Goal: Obtain resource: Download file/media

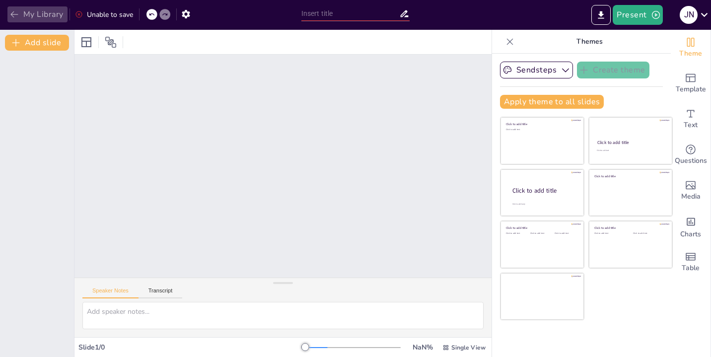
click at [29, 13] on button "My Library" at bounding box center [37, 14] width 60 height 16
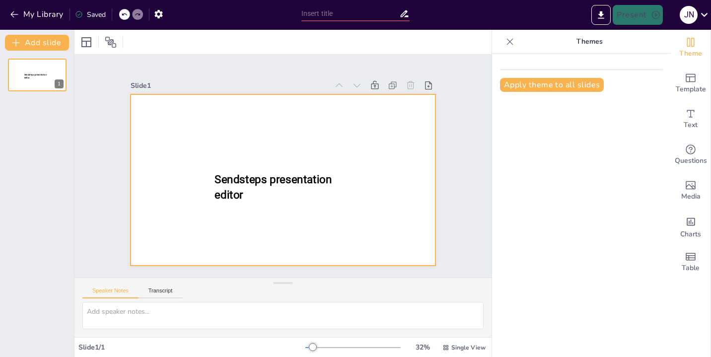
type input "New Sendsteps"
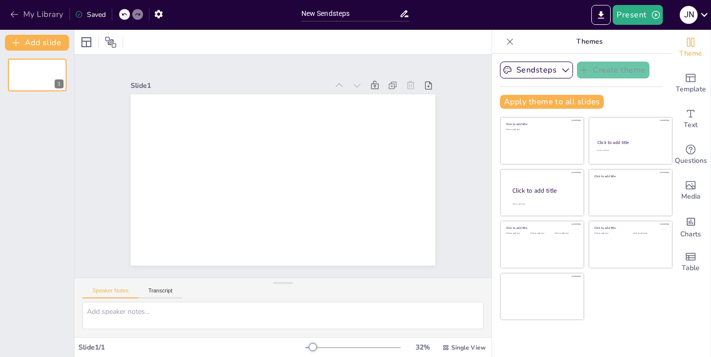
click at [20, 12] on button "My Library" at bounding box center [37, 14] width 60 height 16
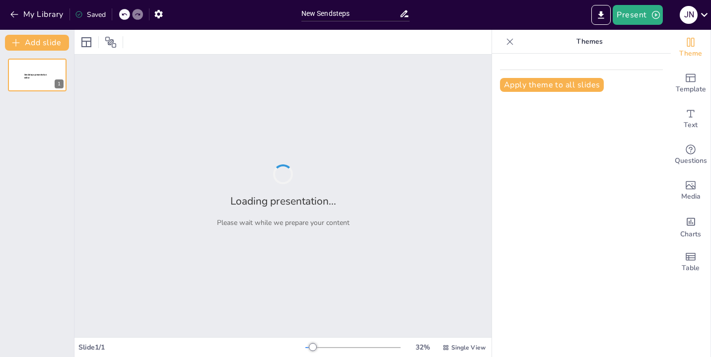
type input "New Sendsteps"
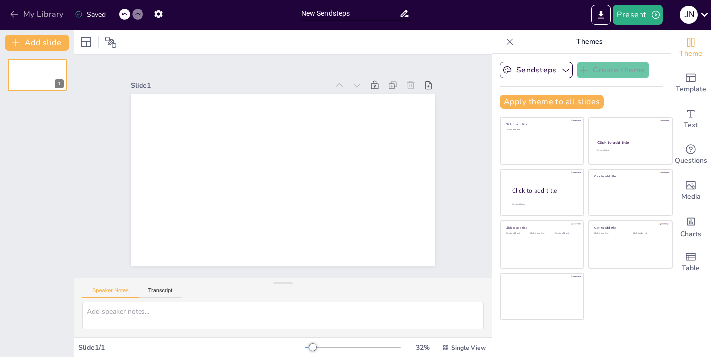
click at [11, 14] on icon "button" at bounding box center [13, 14] width 7 height 6
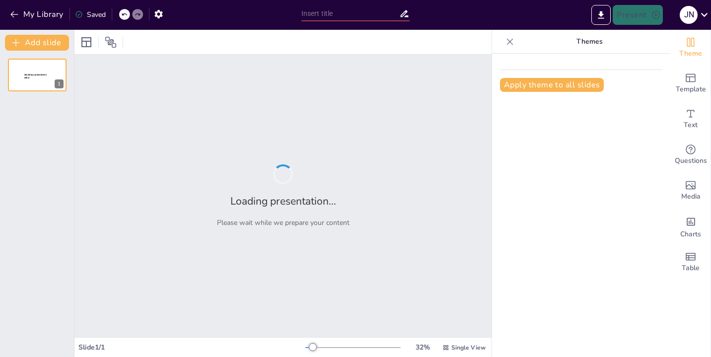
type input "Understanding the Core Components of the Franchise Business Model"
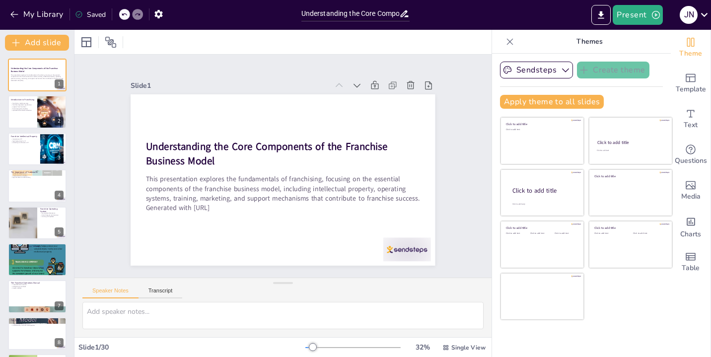
checkbox input "true"
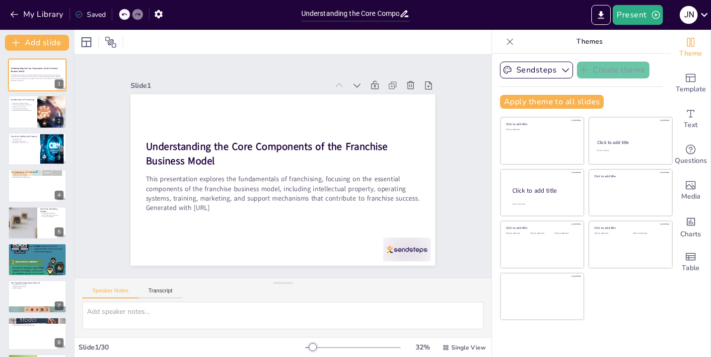
checkbox input "true"
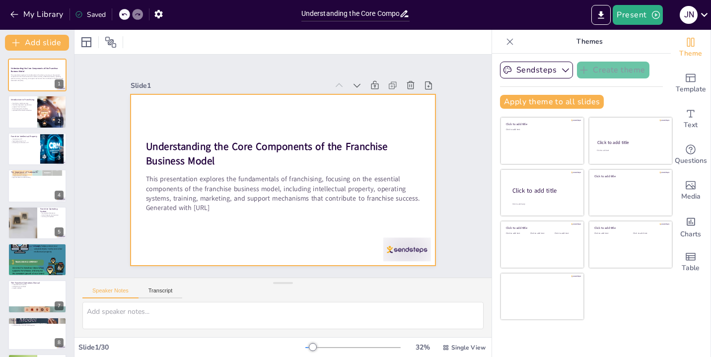
checkbox input "true"
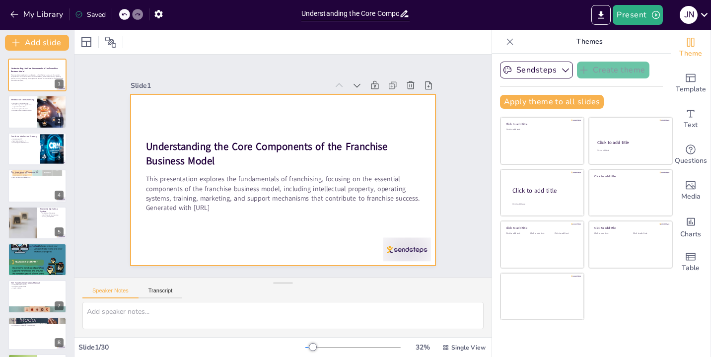
checkbox input "true"
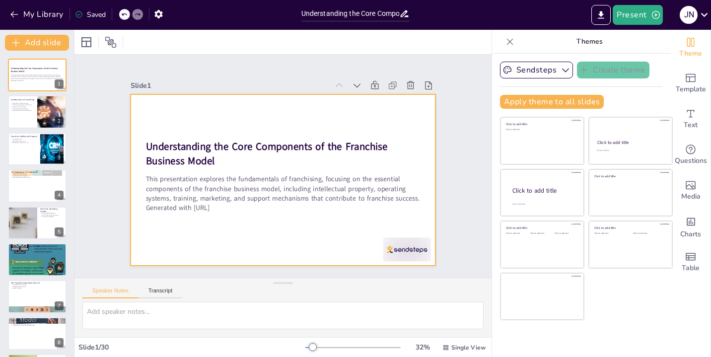
checkbox input "true"
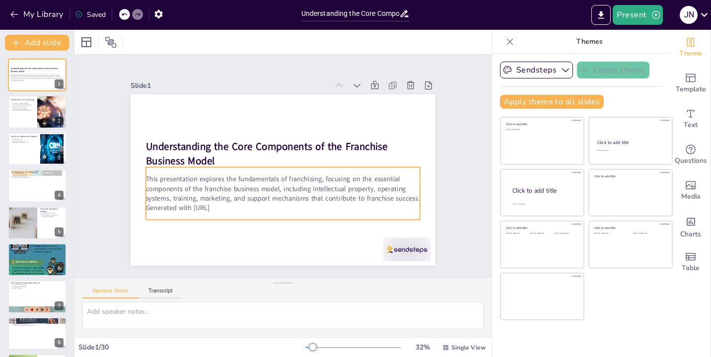
checkbox input "true"
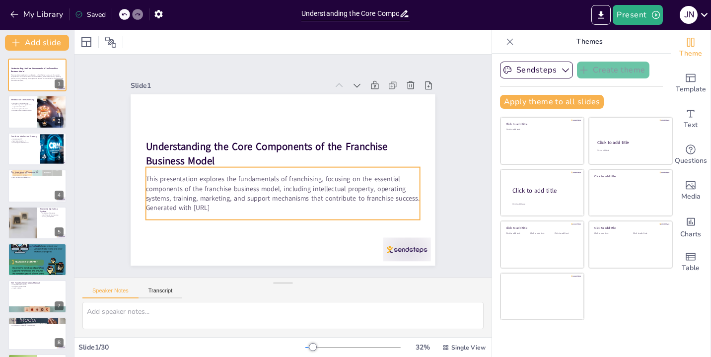
checkbox input "true"
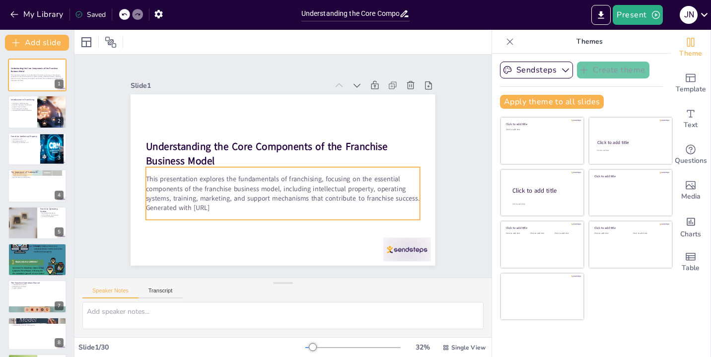
checkbox input "true"
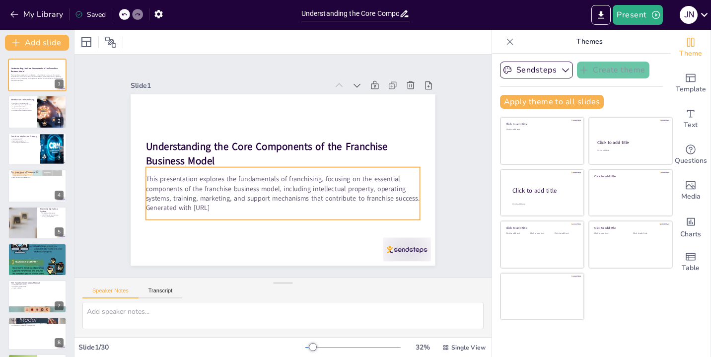
checkbox input "true"
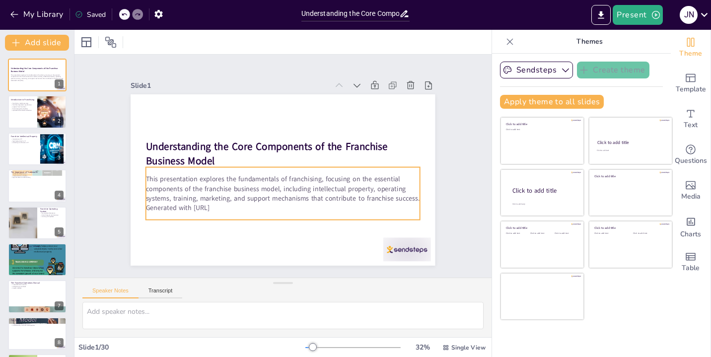
checkbox input "true"
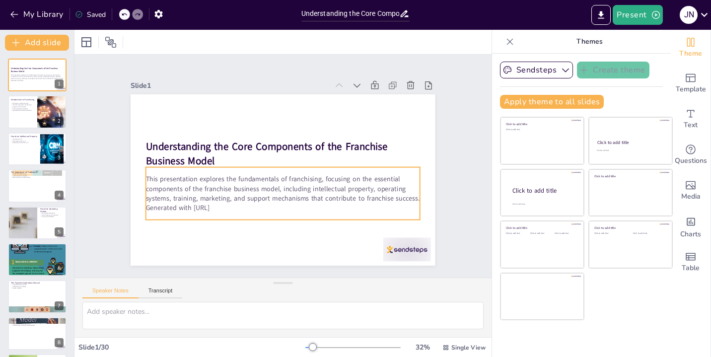
checkbox input "true"
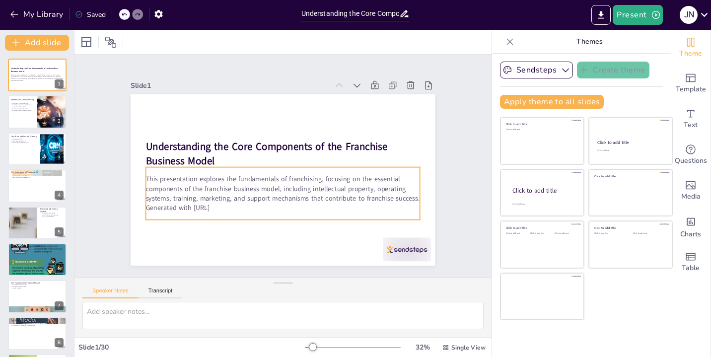
checkbox input "true"
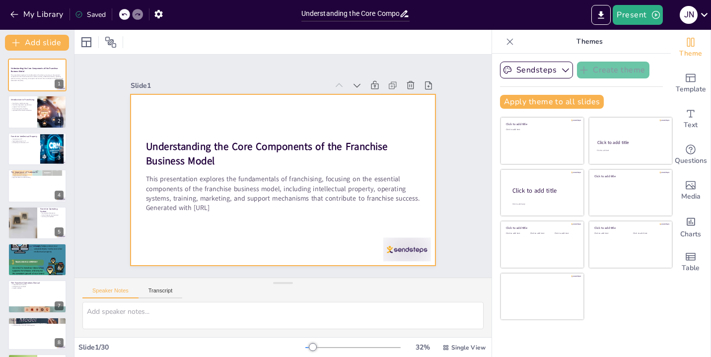
checkbox input "true"
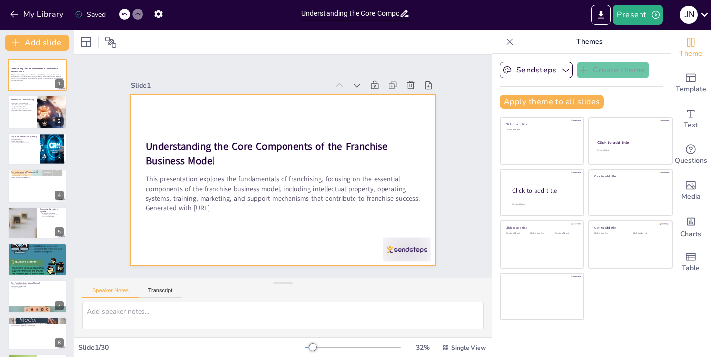
checkbox input "true"
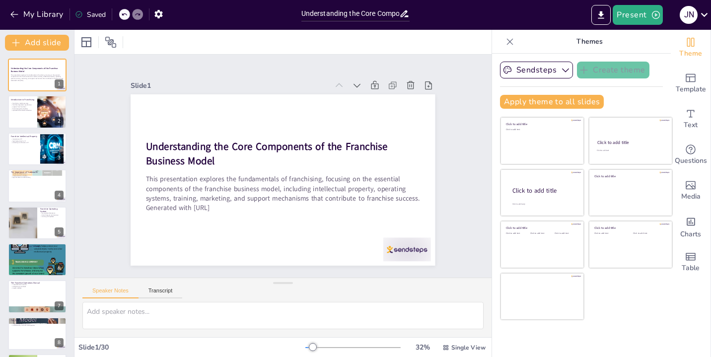
checkbox input "true"
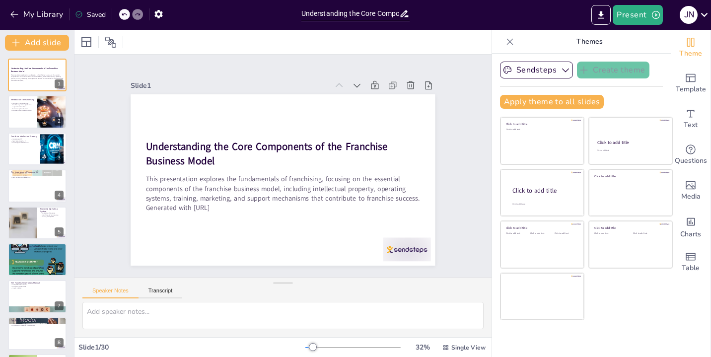
checkbox input "true"
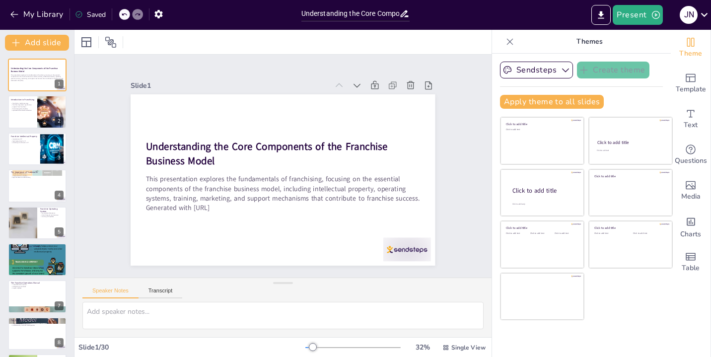
checkbox input "true"
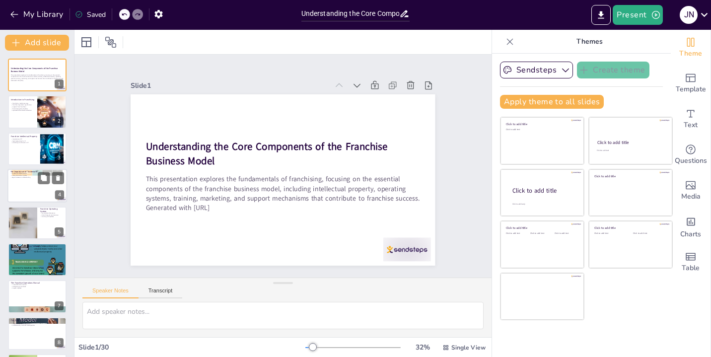
checkbox input "true"
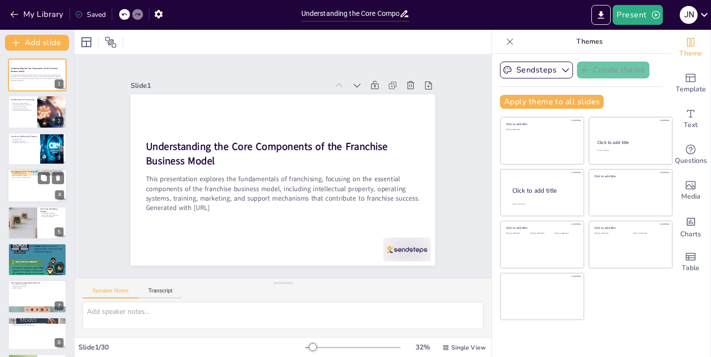
checkbox input "true"
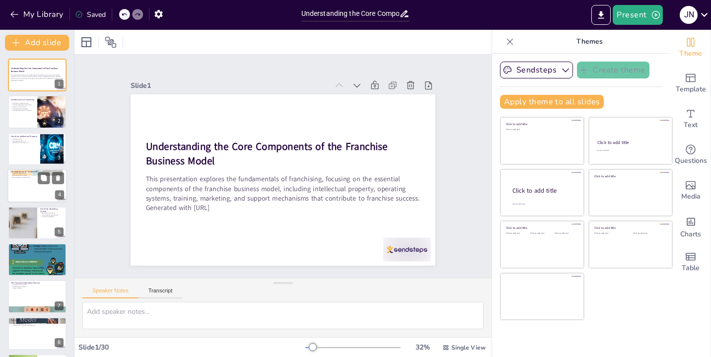
checkbox input "true"
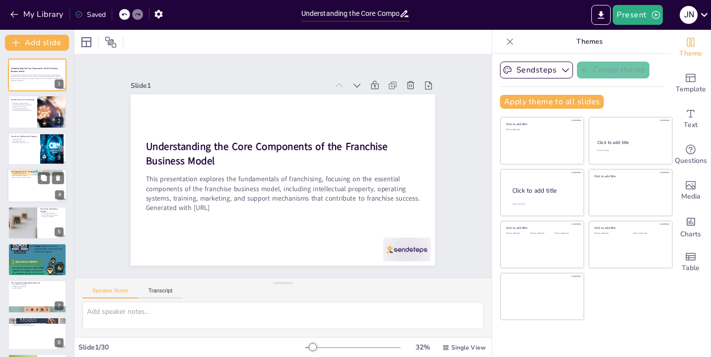
checkbox input "true"
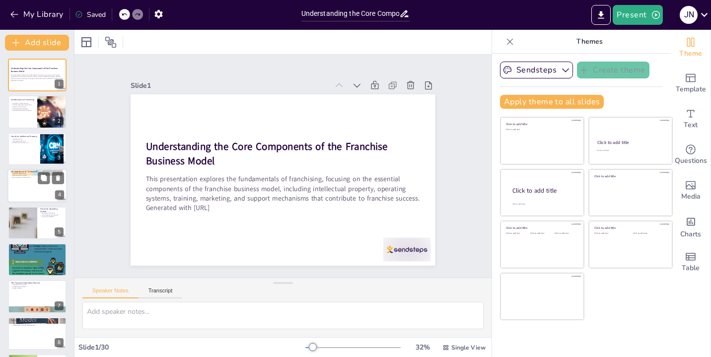
checkbox input "true"
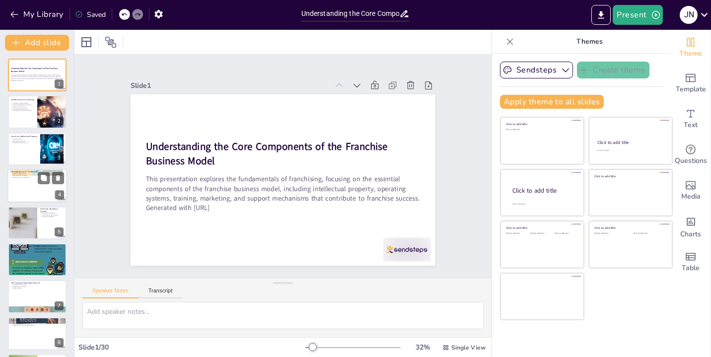
checkbox input "true"
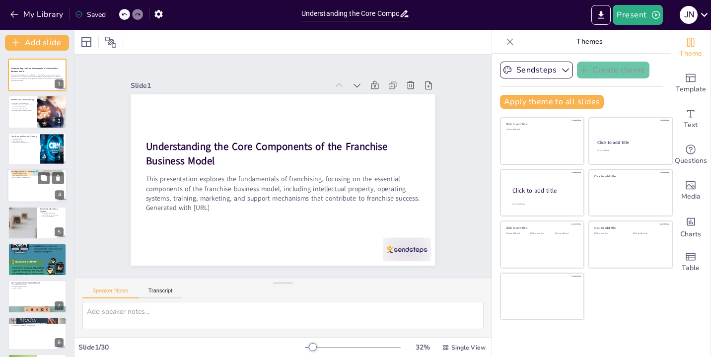
checkbox input "true"
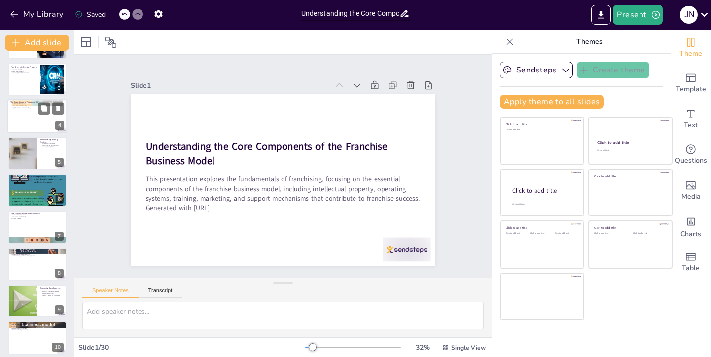
checkbox input "true"
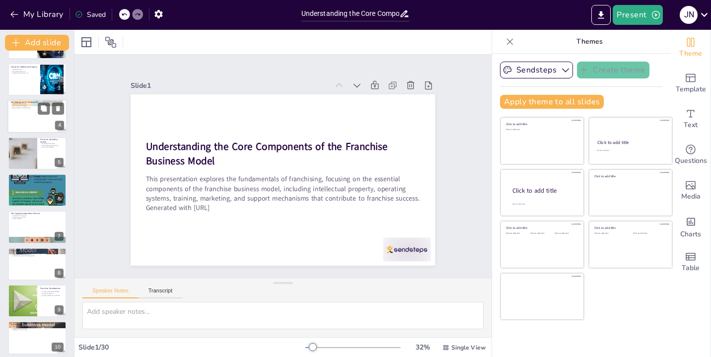
checkbox input "true"
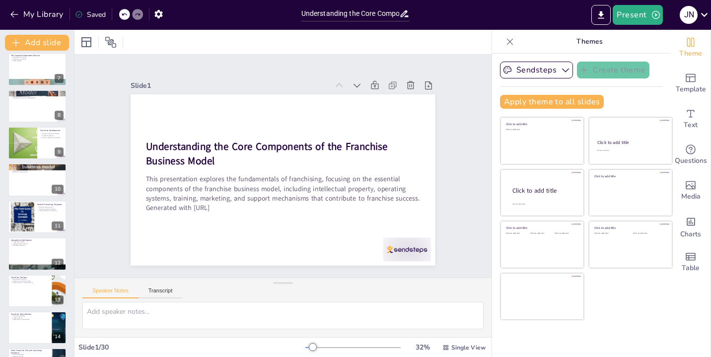
checkbox input "true"
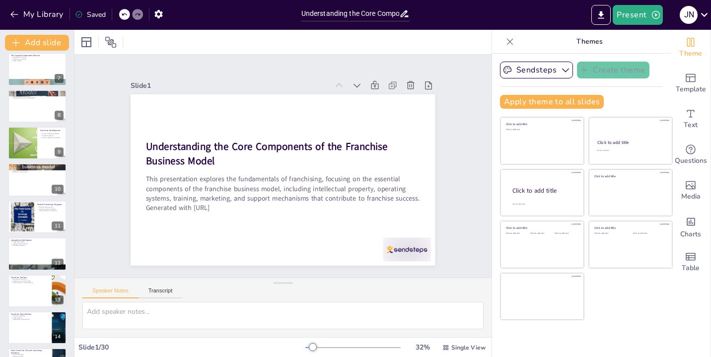
checkbox input "true"
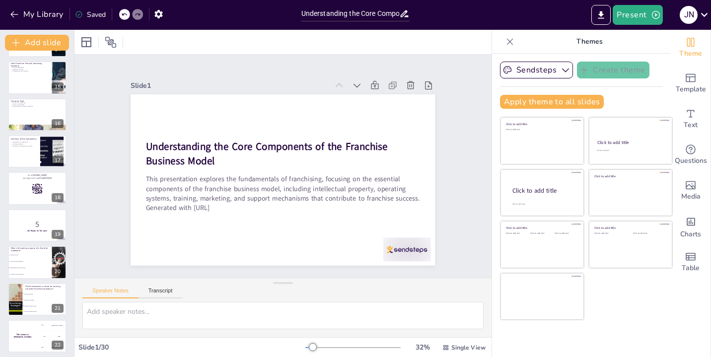
checkbox input "true"
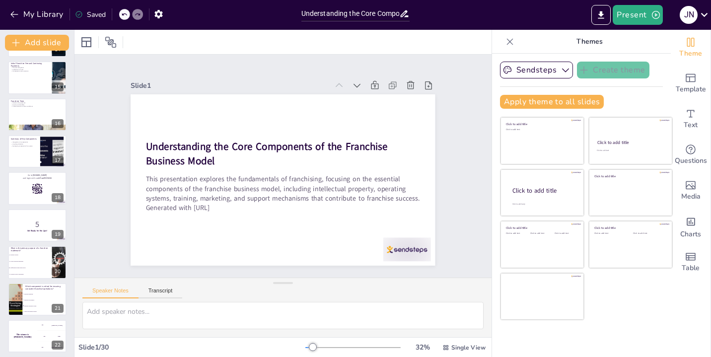
checkbox input "true"
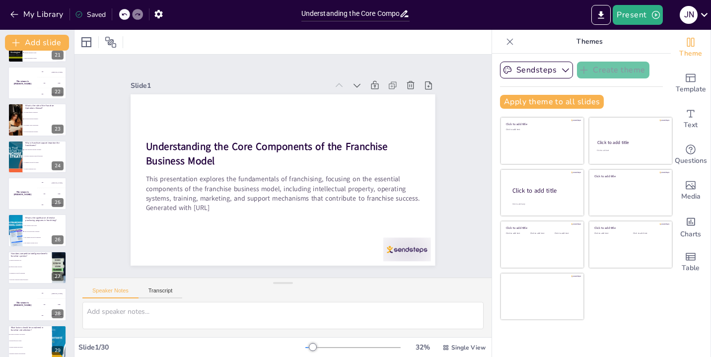
checkbox input "true"
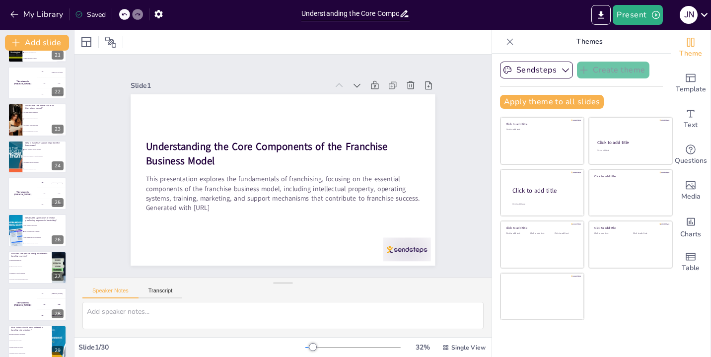
checkbox input "true"
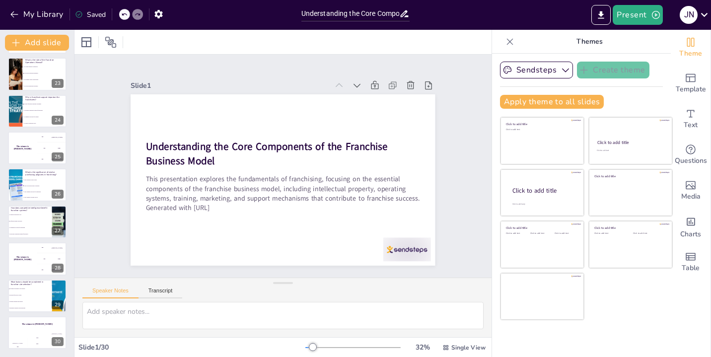
checkbox input "true"
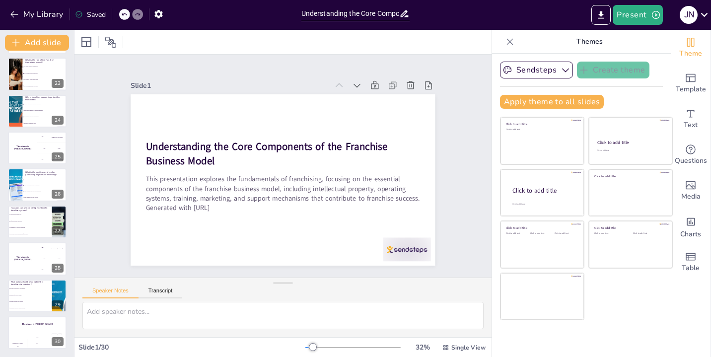
checkbox input "true"
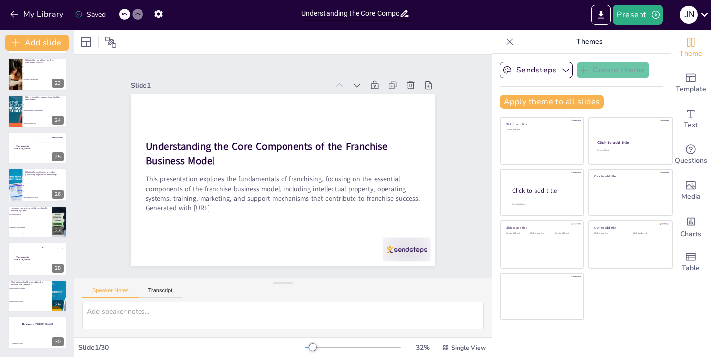
checkbox input "true"
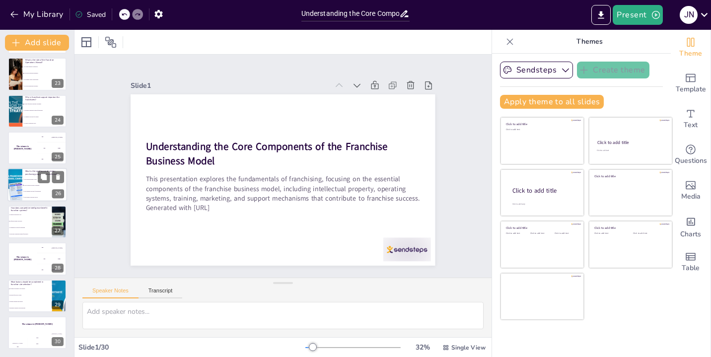
checkbox input "true"
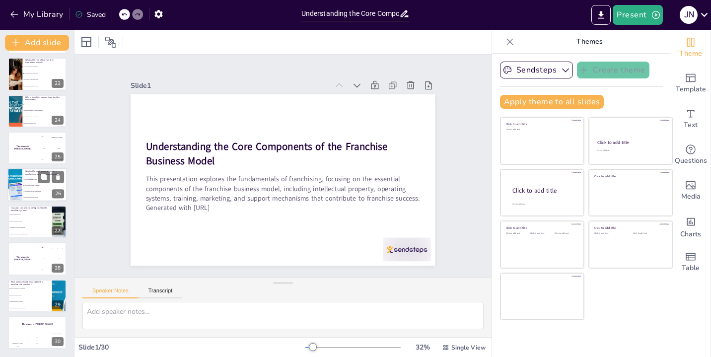
checkbox input "true"
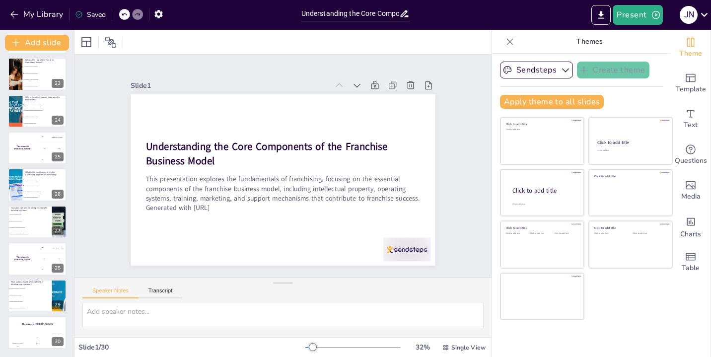
checkbox input "true"
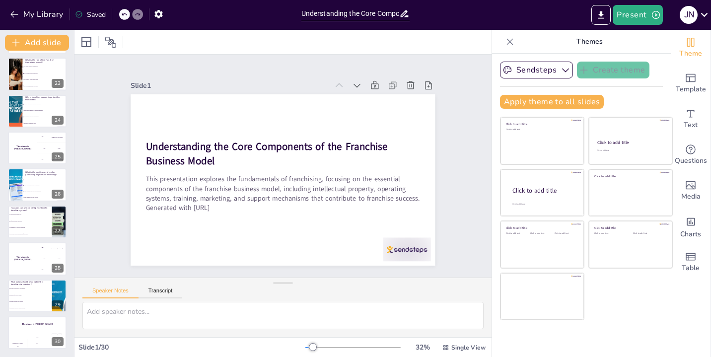
checkbox input "true"
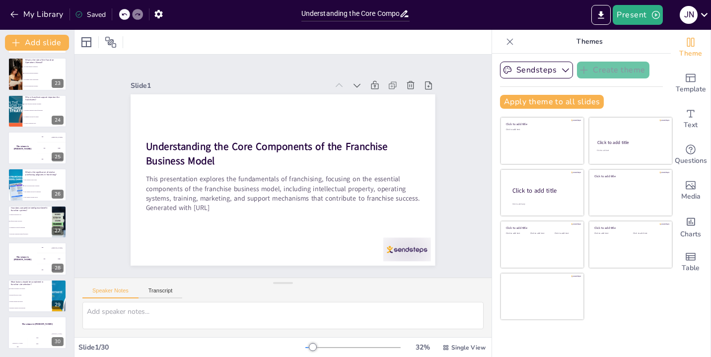
checkbox input "true"
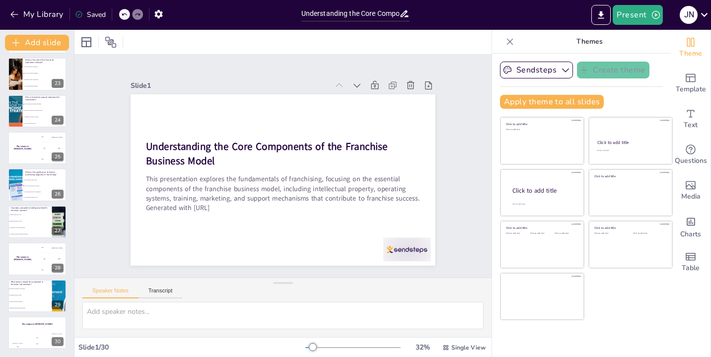
checkbox input "true"
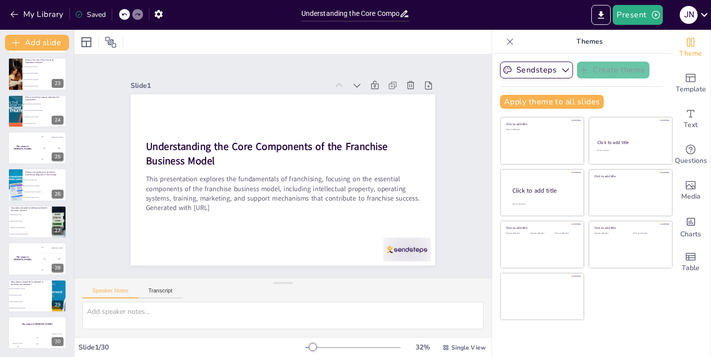
checkbox input "true"
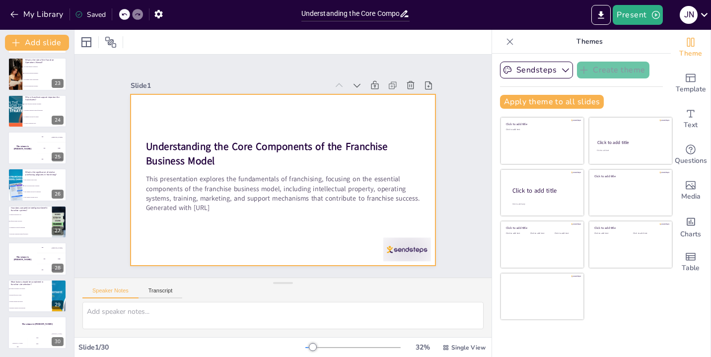
checkbox input "true"
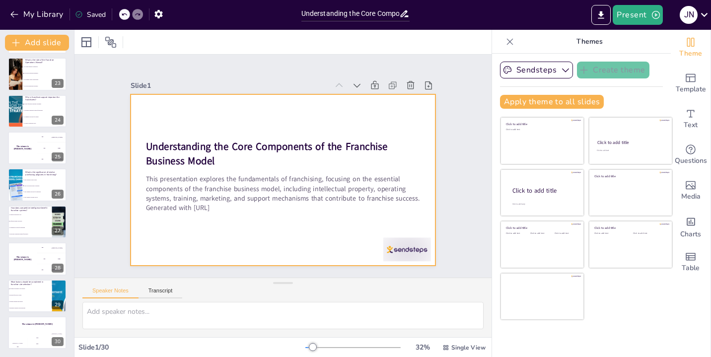
checkbox input "true"
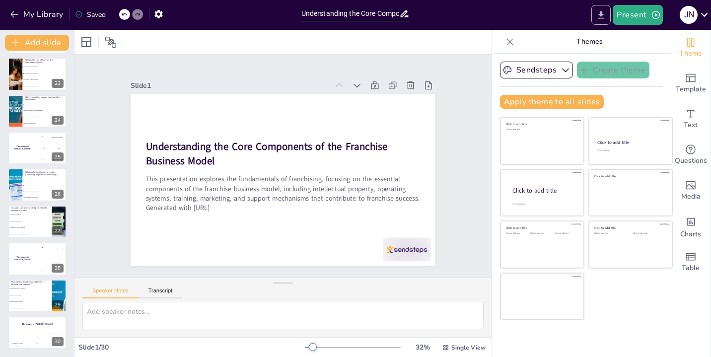
click at [600, 17] on icon "Export to PowerPoint" at bounding box center [601, 15] width 10 height 10
checkbox input "true"
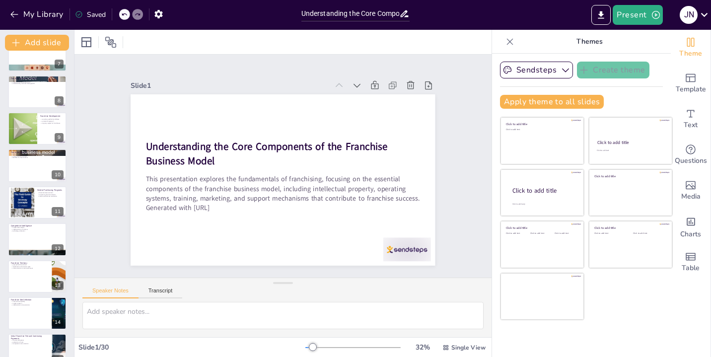
scroll to position [0, 0]
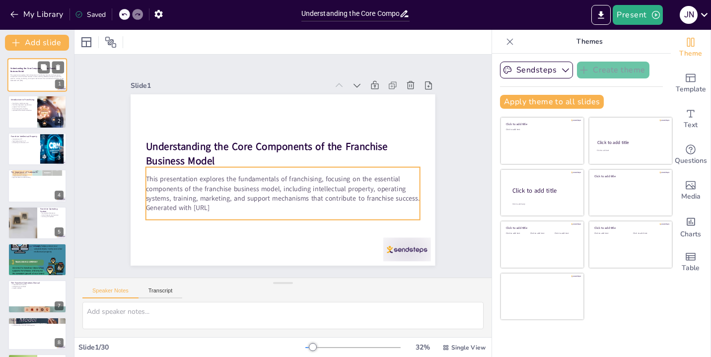
click at [34, 76] on p "This presentation explores the fundamentals of franchising, focusing on the ess…" at bounding box center [37, 76] width 54 height 5
click at [208, 199] on p "This presentation explores the fundamentals of franchising, focusing on the ess…" at bounding box center [292, 187] width 262 height 138
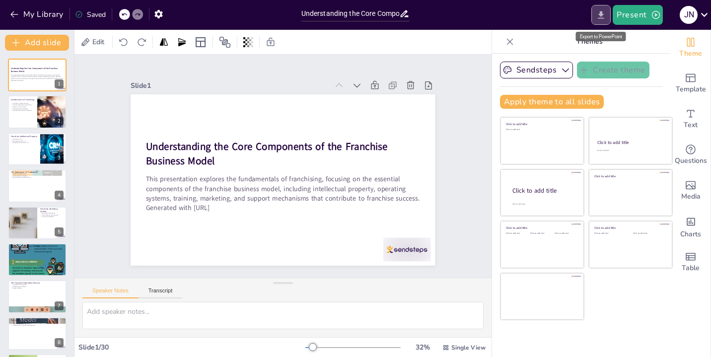
click at [601, 14] on icon "Export to PowerPoint" at bounding box center [601, 14] width 6 height 7
click at [42, 69] on icon at bounding box center [44, 67] width 6 height 6
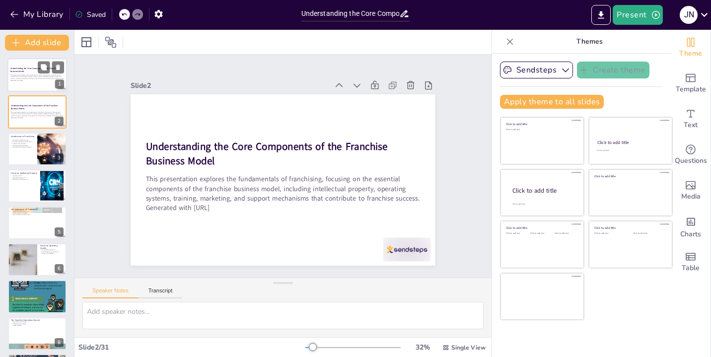
click at [35, 81] on div "This presentation explores the fundamentals of franchising, focusing on the ess…" at bounding box center [37, 77] width 54 height 10
click at [35, 109] on div "This presentation explores the fundamentals of franchising, focusing on the ess…" at bounding box center [37, 114] width 54 height 10
click at [13, 164] on div at bounding box center [37, 149] width 60 height 34
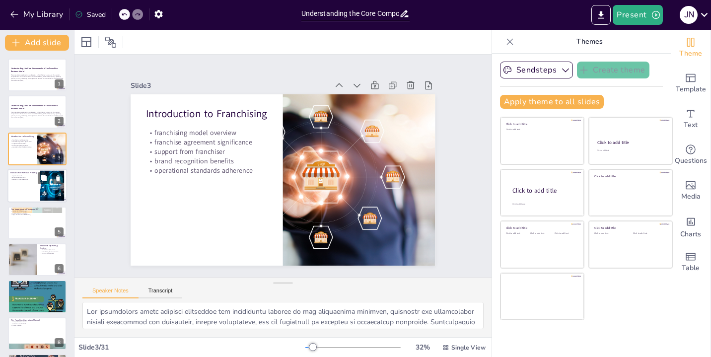
click at [17, 191] on div at bounding box center [37, 186] width 60 height 34
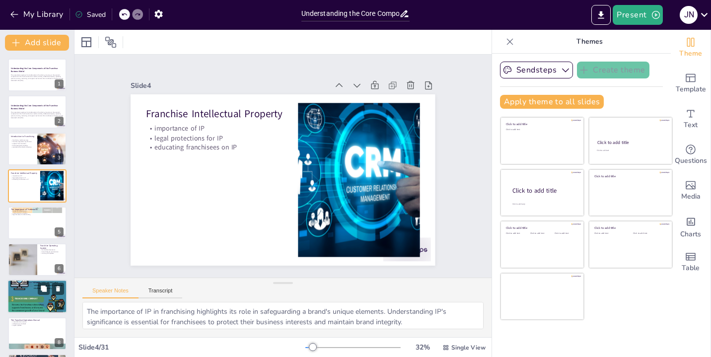
click at [40, 305] on div at bounding box center [37, 296] width 60 height 149
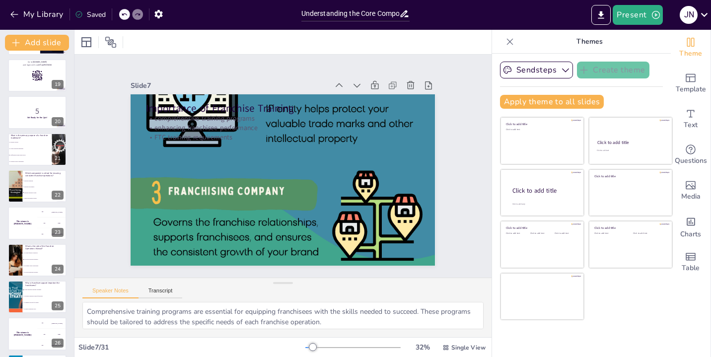
scroll to position [681, 0]
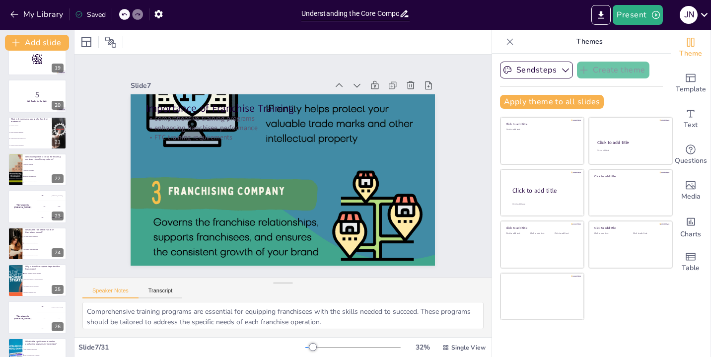
click at [511, 41] on icon at bounding box center [510, 42] width 10 height 10
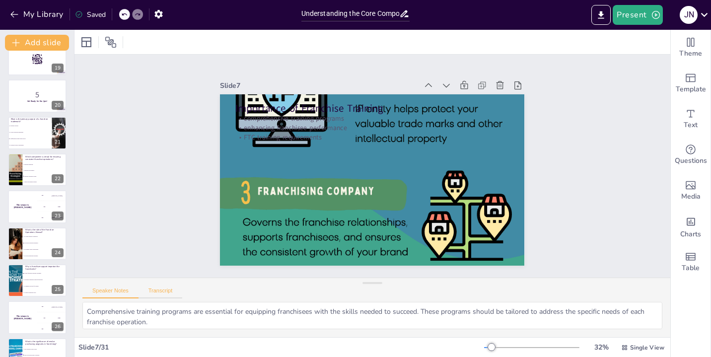
click at [155, 288] on button "Transcript" at bounding box center [161, 292] width 44 height 11
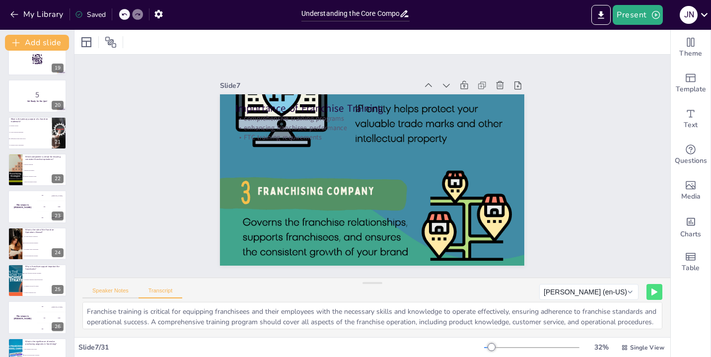
click at [112, 293] on button "Speaker Notes" at bounding box center [110, 292] width 56 height 11
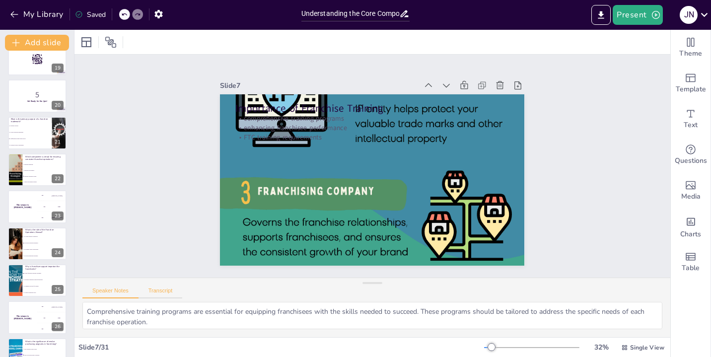
click at [149, 288] on button "Transcript" at bounding box center [161, 292] width 44 height 11
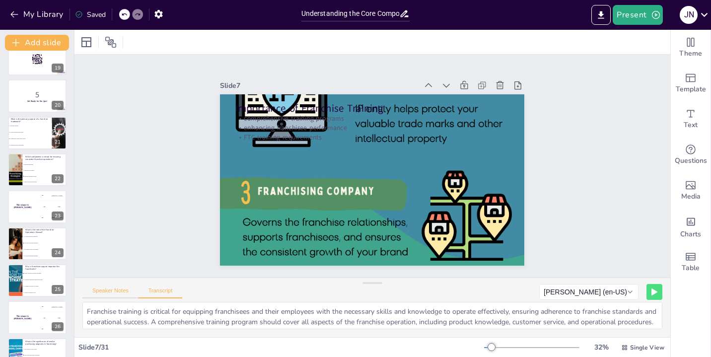
click at [115, 292] on button "Speaker Notes" at bounding box center [110, 292] width 56 height 11
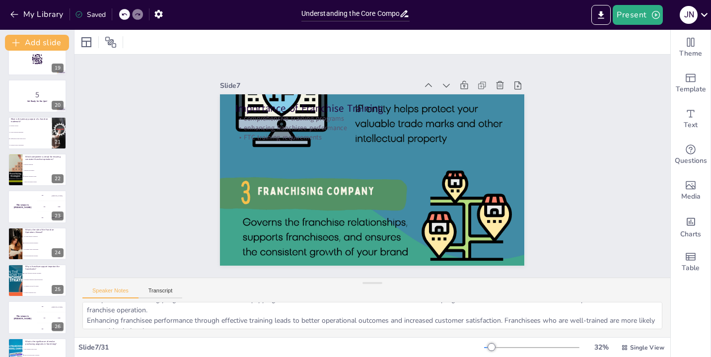
scroll to position [4, 0]
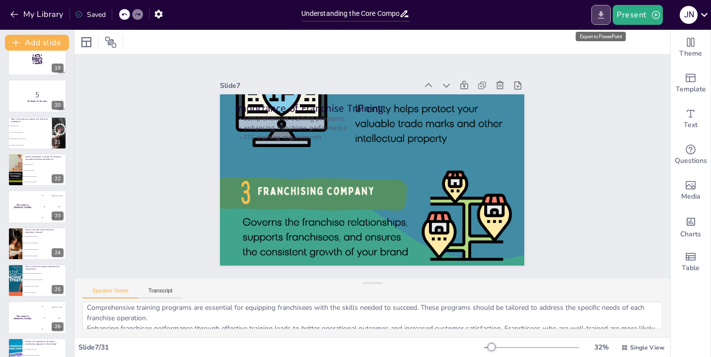
click at [606, 14] on icon "Export to PowerPoint" at bounding box center [601, 15] width 10 height 10
